Goal: Navigation & Orientation: Find specific page/section

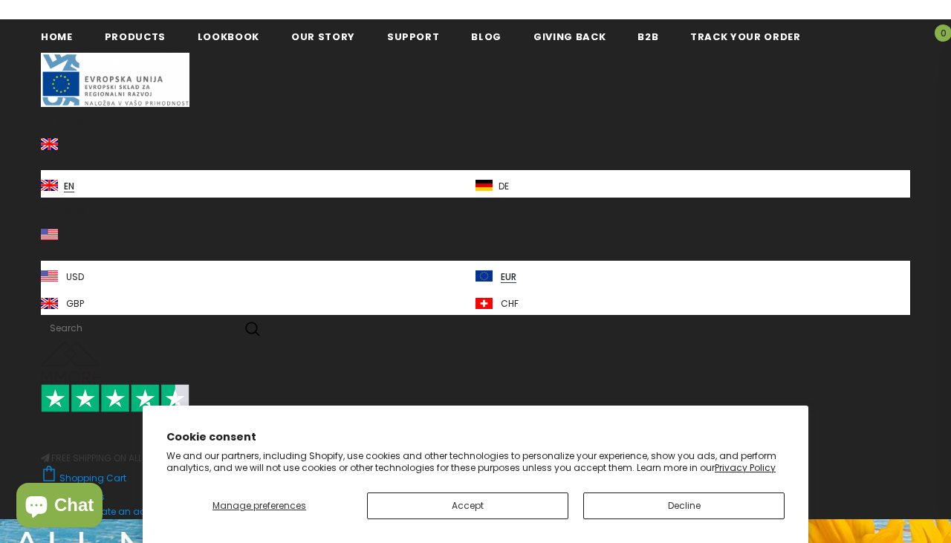
click at [531, 520] on button "Accept" at bounding box center [467, 506] width 201 height 27
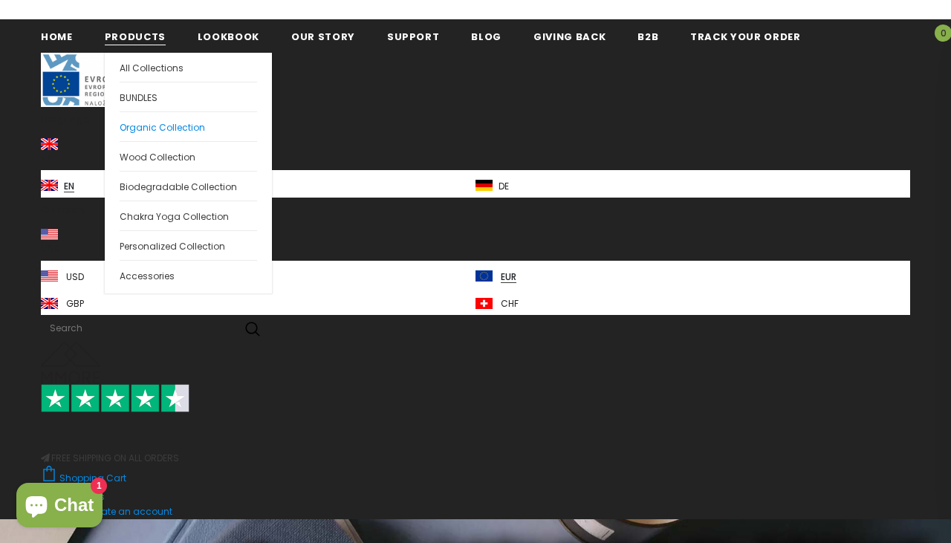
click at [145, 128] on span "Organic Collection" at bounding box center [162, 127] width 85 height 13
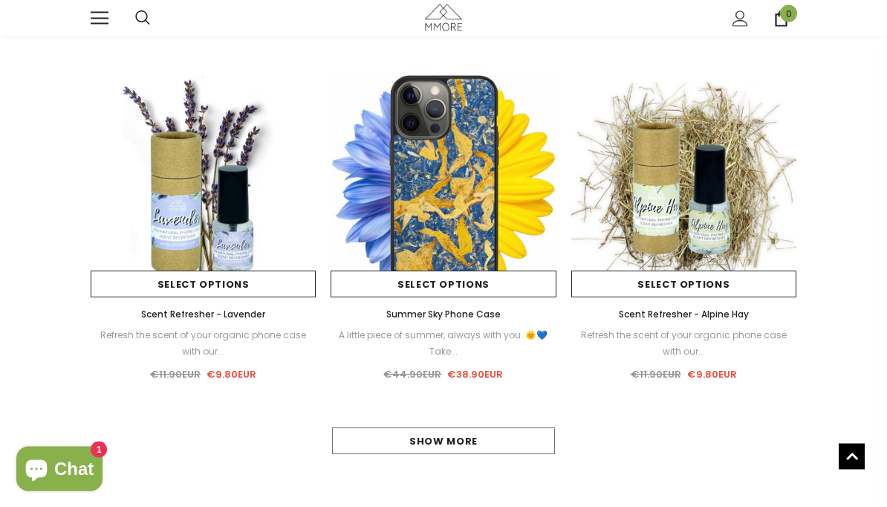
scroll to position [1187, 0]
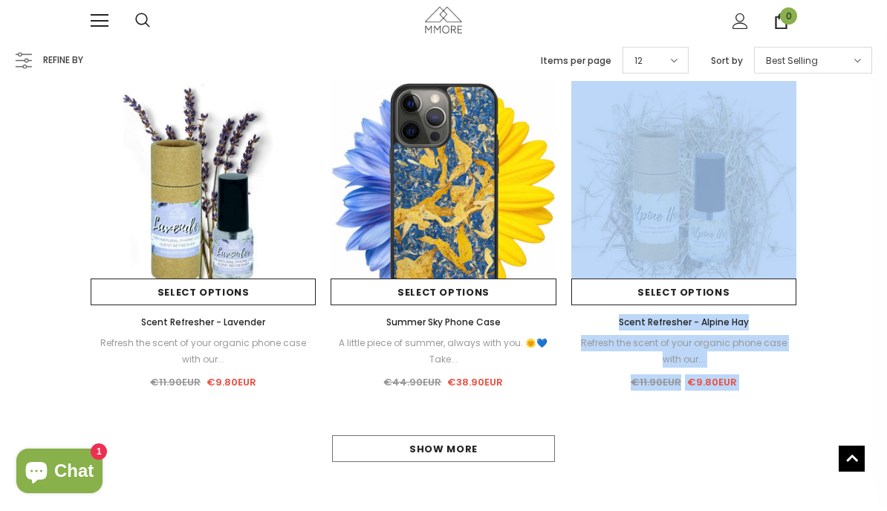
scroll to position [1183, 0]
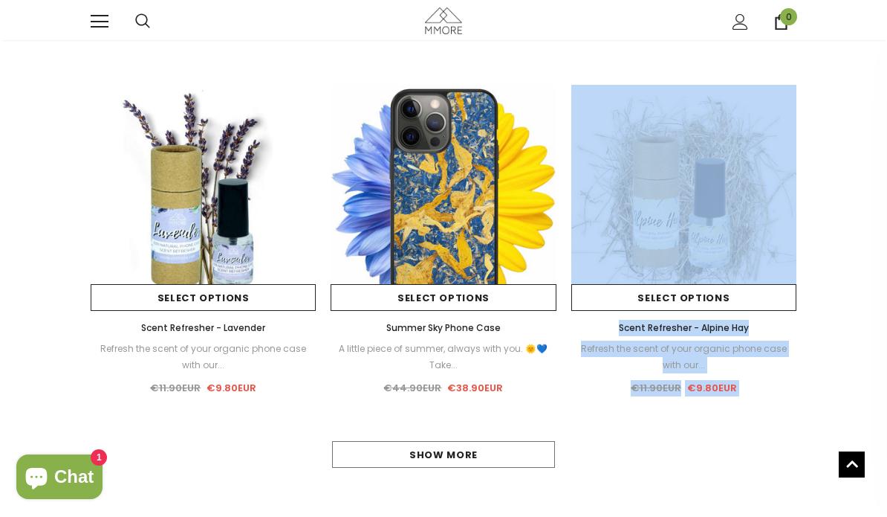
scroll to position [1177, 0]
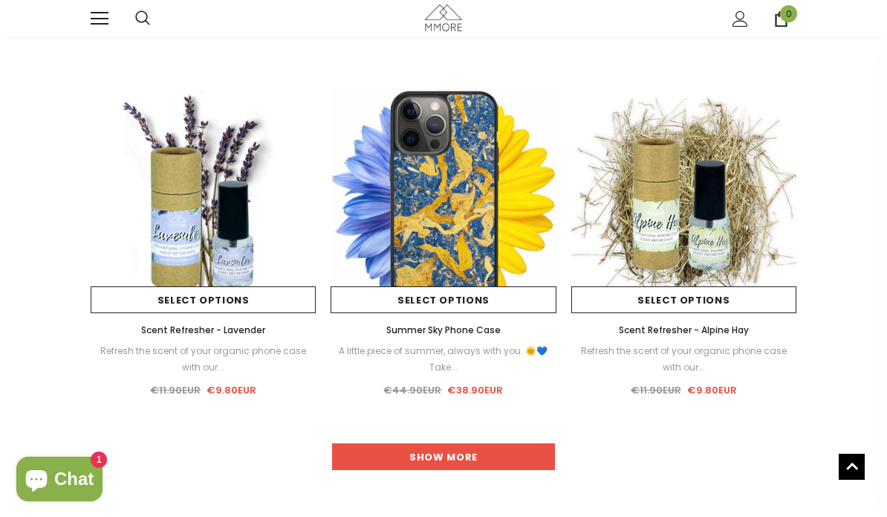
click at [358, 459] on link "Show more" at bounding box center [443, 456] width 223 height 27
click at [353, 460] on link "Show more" at bounding box center [443, 456] width 223 height 27
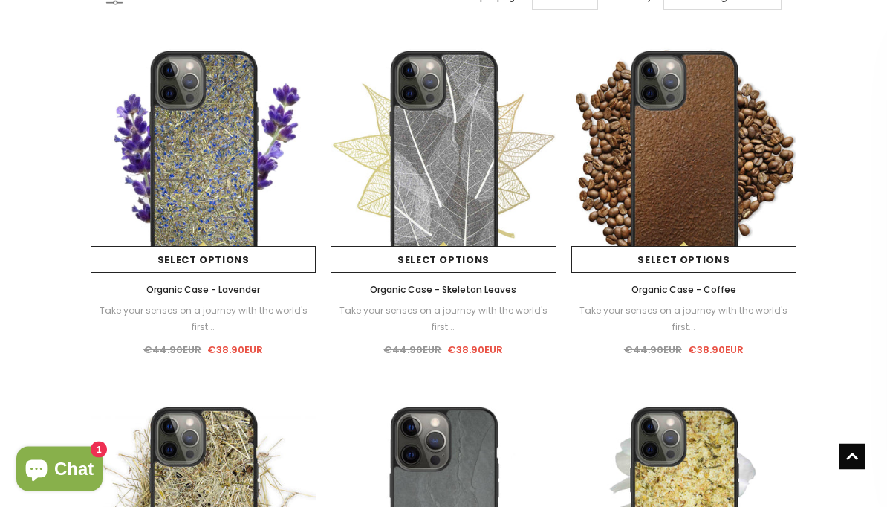
scroll to position [0, 0]
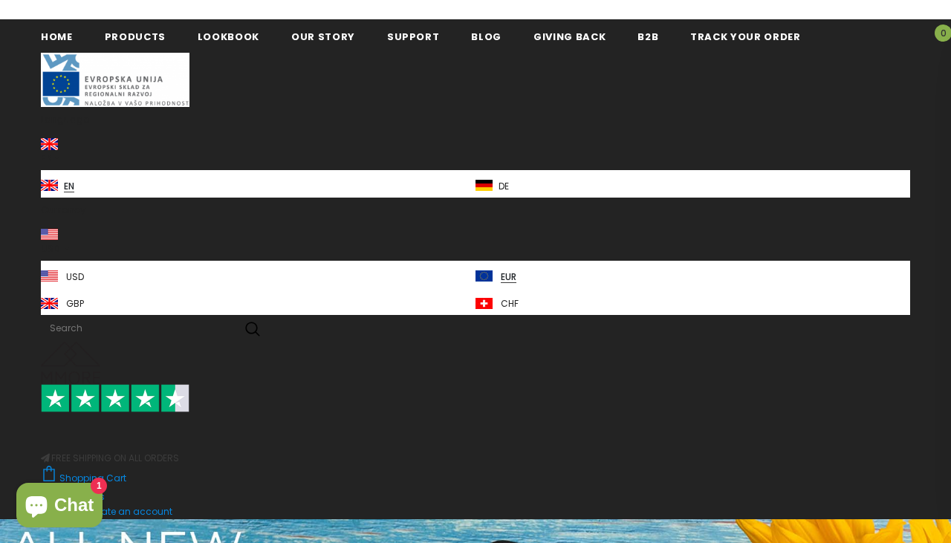
click at [137, 70] on div "Home Products Products All Products All Collections BUNDLES Organic Collection" at bounding box center [476, 269] width 870 height 500
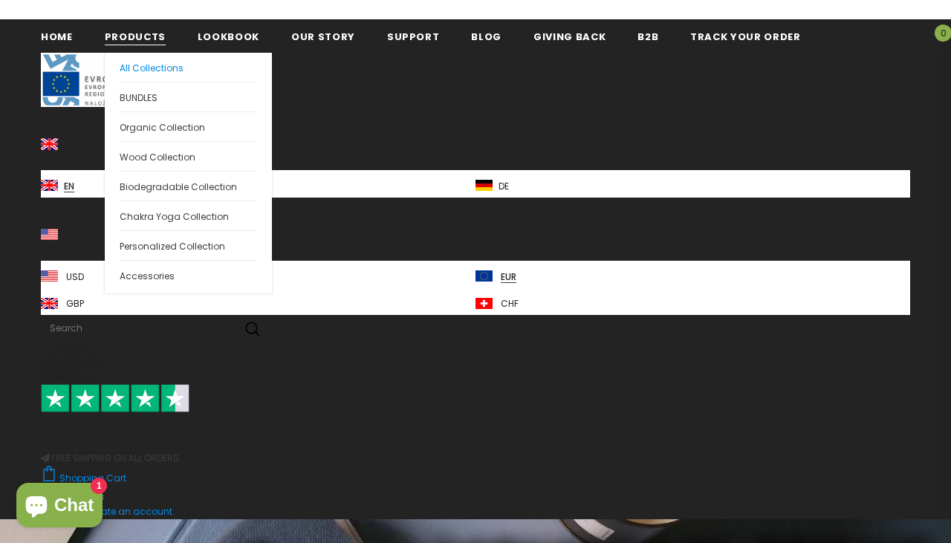
click at [140, 70] on span "All Collections" at bounding box center [152, 68] width 64 height 13
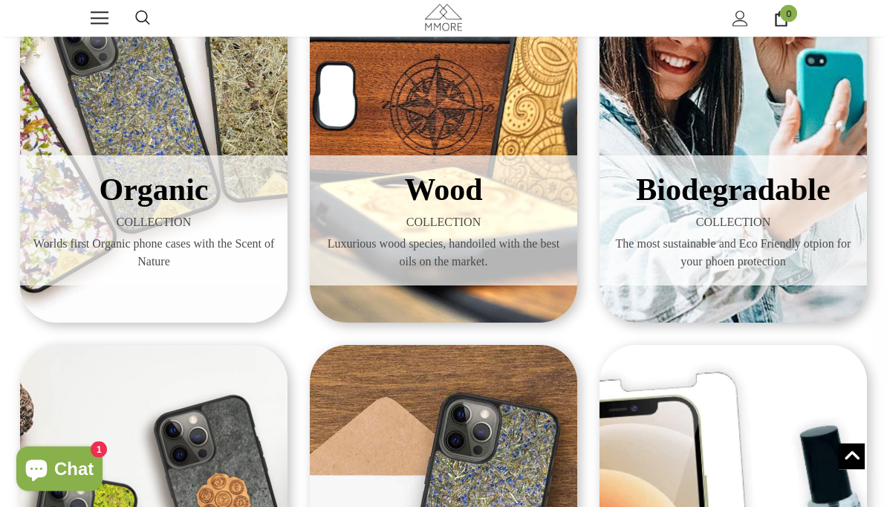
scroll to position [183, 0]
